Goal: Browse casually

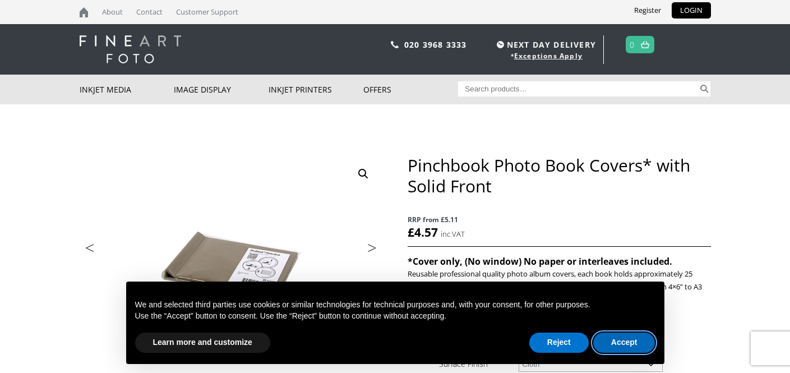
click at [619, 349] on button "Accept" at bounding box center [624, 342] width 62 height 20
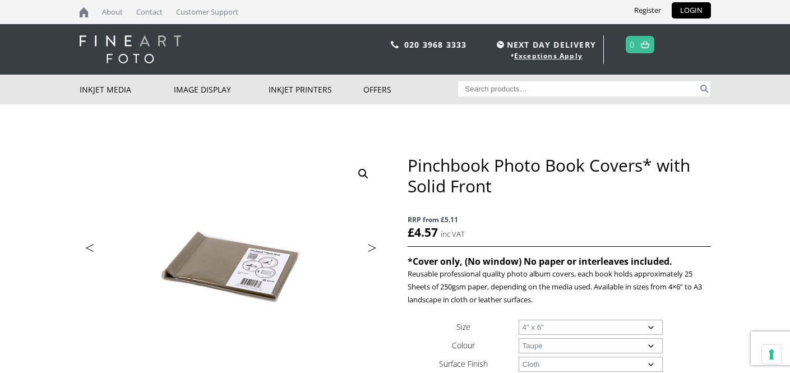
click at [369, 250] on link "Next" at bounding box center [366, 251] width 31 height 10
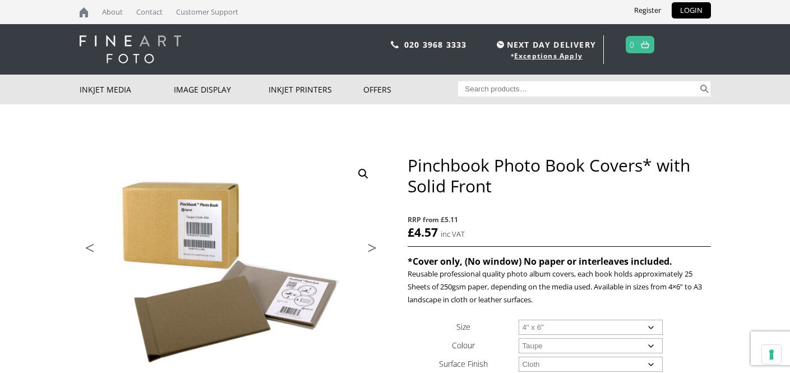
click at [370, 250] on link "Next" at bounding box center [366, 251] width 31 height 10
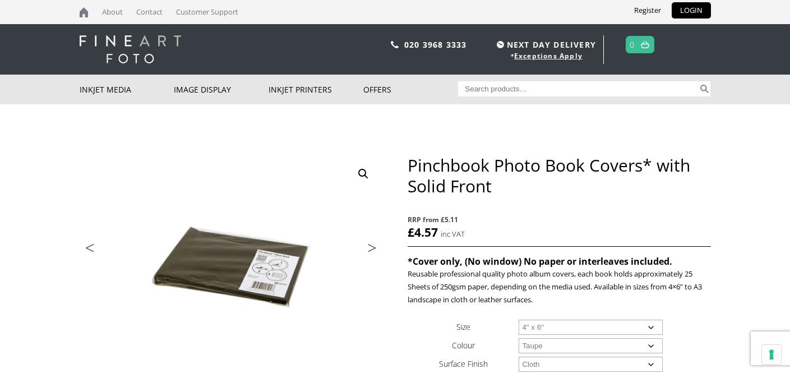
click at [370, 250] on link "Next" at bounding box center [366, 251] width 31 height 10
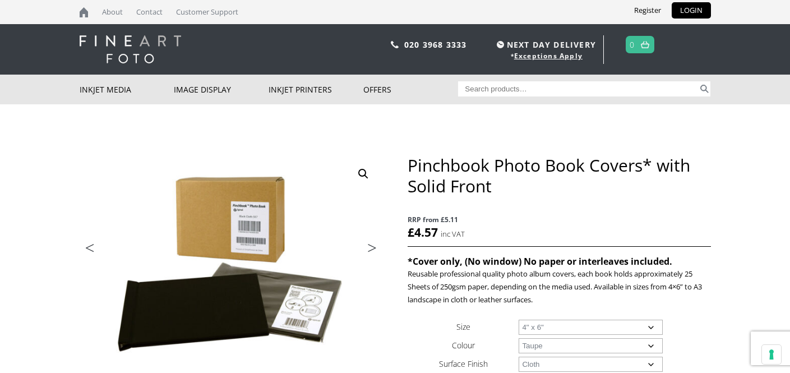
click at [370, 250] on link "Next" at bounding box center [366, 251] width 31 height 10
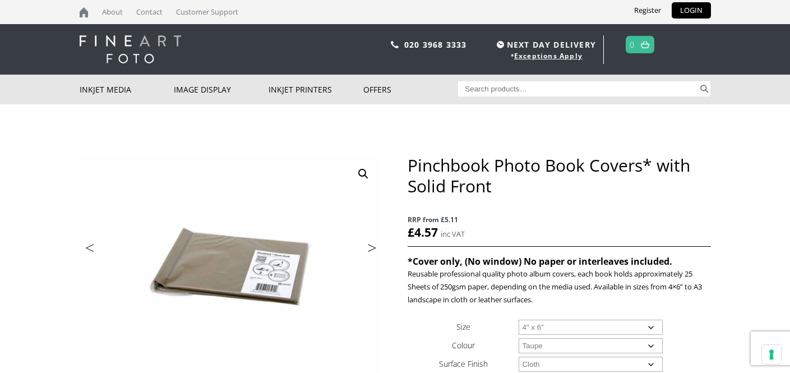
click at [371, 249] on link "Next" at bounding box center [366, 251] width 31 height 10
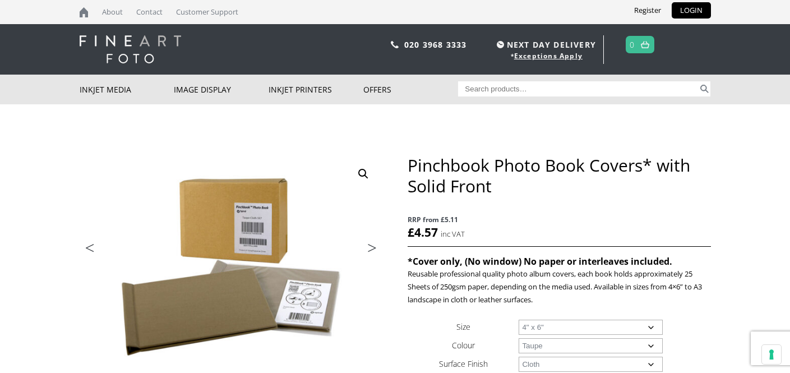
click at [371, 249] on link "Next" at bounding box center [366, 251] width 31 height 10
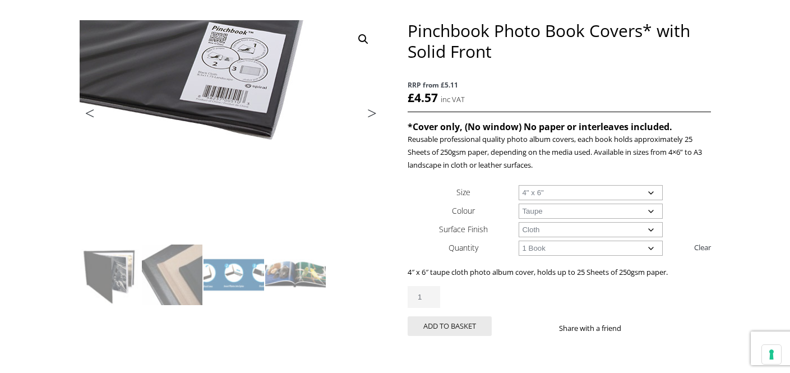
scroll to position [122, 0]
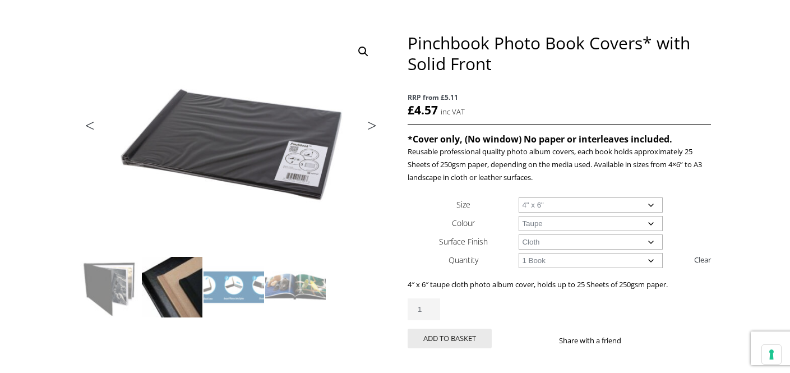
click at [182, 279] on img at bounding box center [172, 287] width 61 height 61
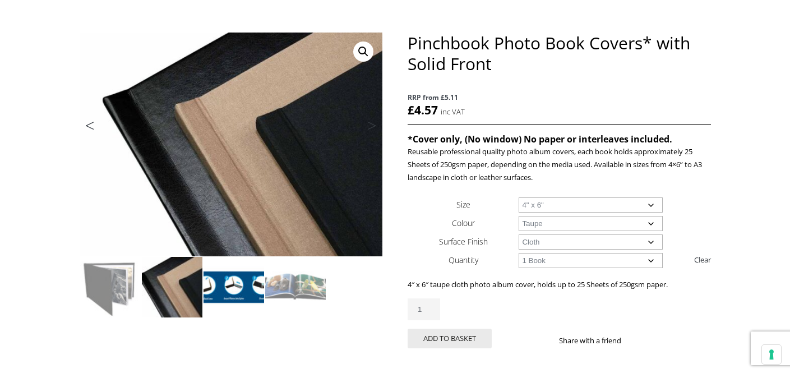
click at [220, 284] on img at bounding box center [233, 287] width 61 height 61
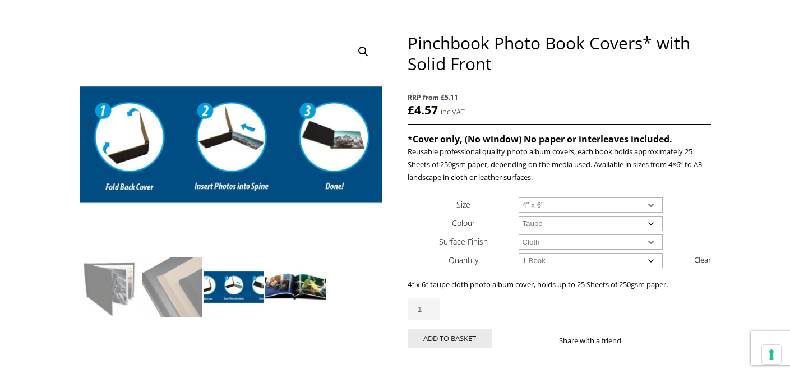
click at [281, 294] on img at bounding box center [295, 287] width 61 height 61
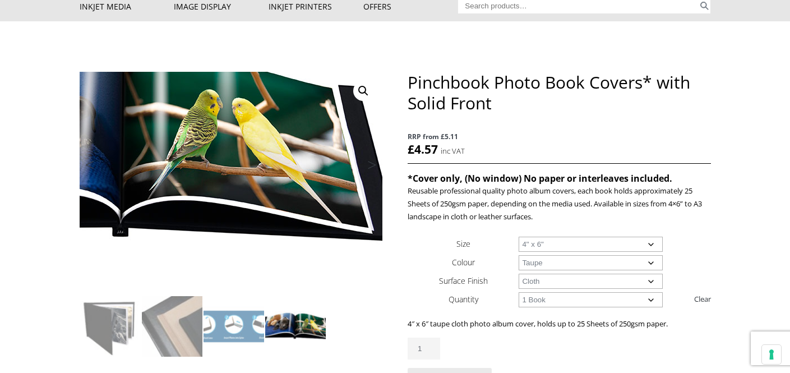
scroll to position [104, 0]
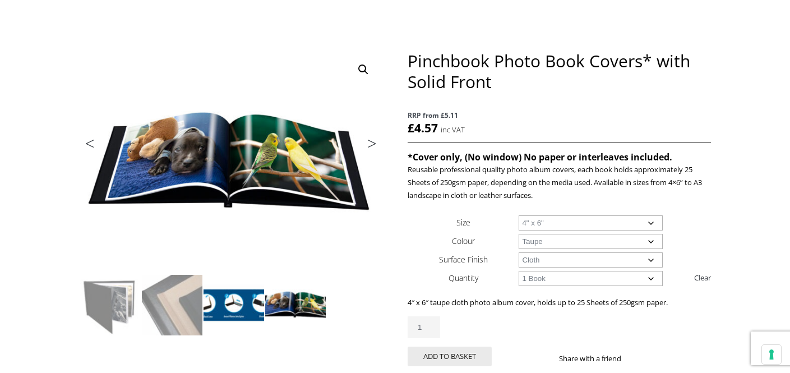
click at [237, 309] on img at bounding box center [233, 305] width 61 height 61
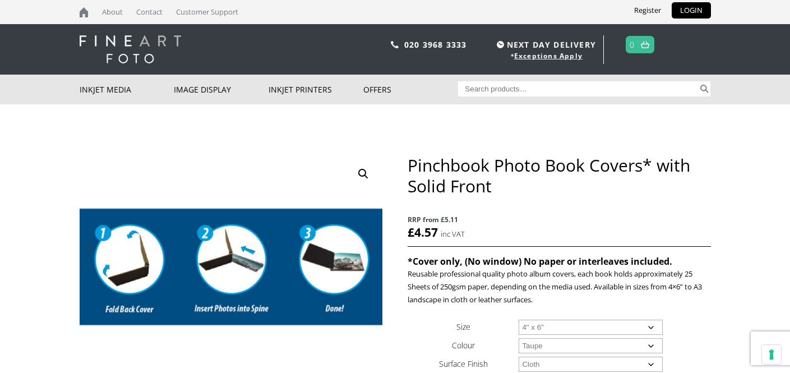
scroll to position [0, 0]
